Goal: Ask a question

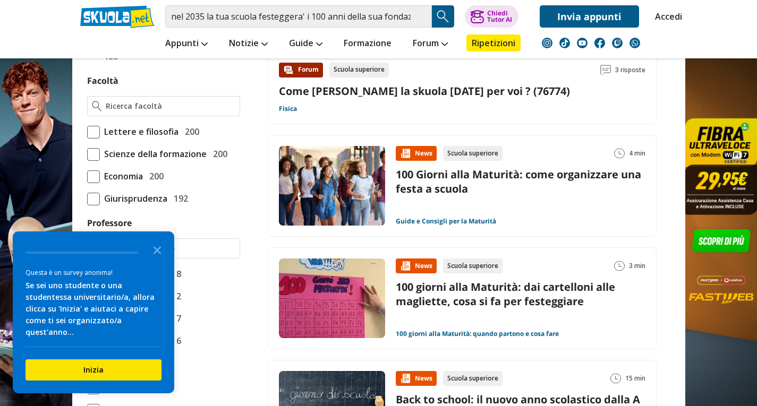
scroll to position [584, 0]
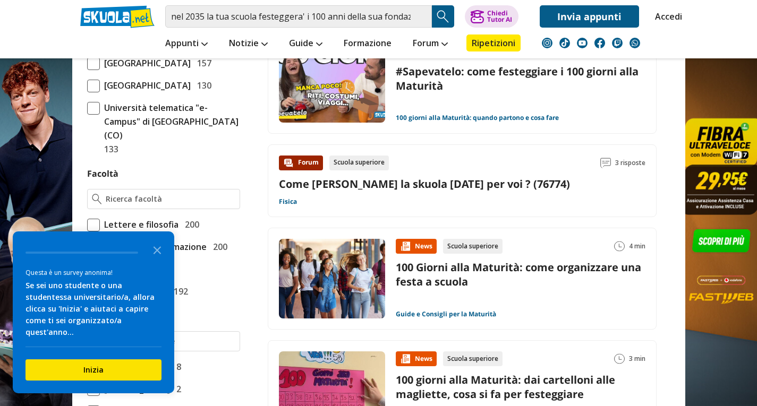
click at [457, 182] on link "Come [PERSON_NAME] la skuola [DATE] per voi ? (76774)" at bounding box center [424, 184] width 291 height 14
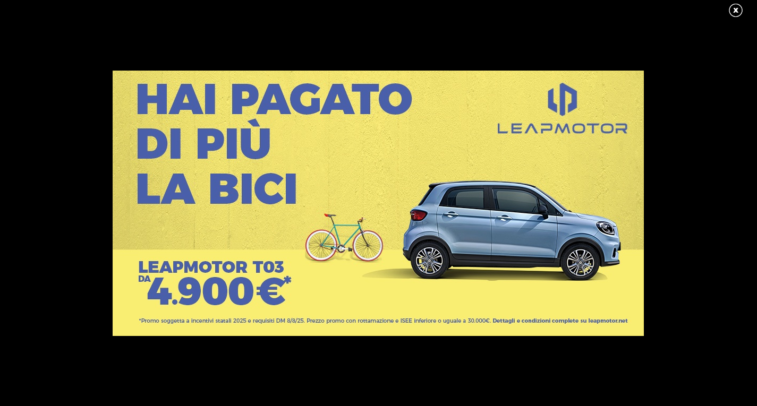
click at [738, 7] on link at bounding box center [741, 11] width 27 height 16
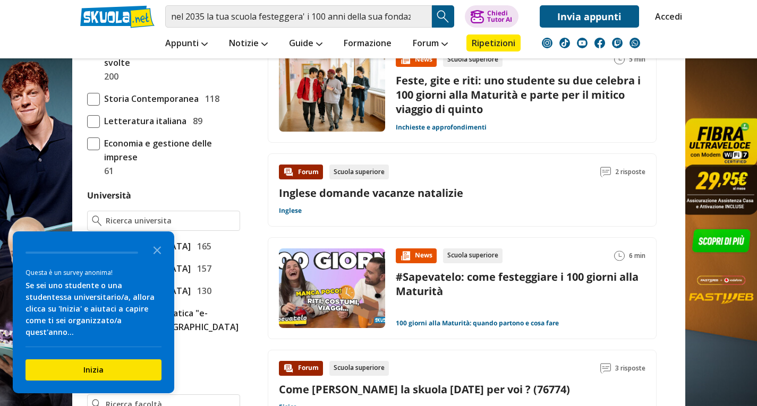
scroll to position [372, 0]
